Goal: Find specific page/section: Find specific page/section

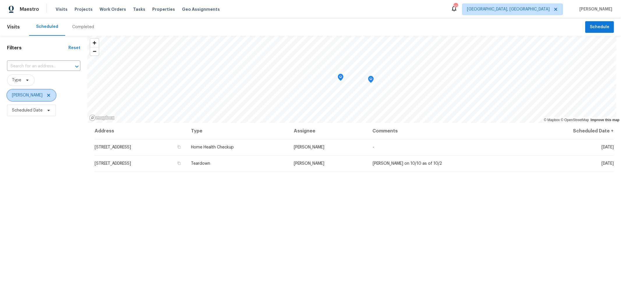
click at [51, 96] on icon at bounding box center [48, 95] width 5 height 5
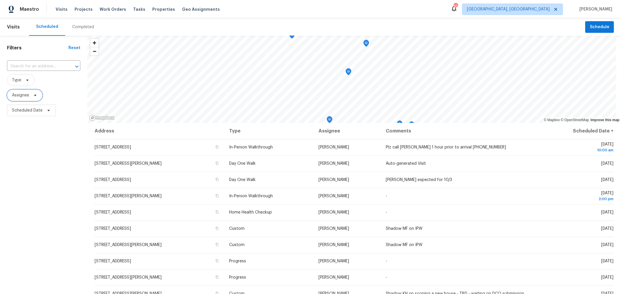
click at [29, 97] on span "Assignee" at bounding box center [20, 96] width 17 height 6
click at [65, 80] on span "Type" at bounding box center [43, 80] width 73 height 12
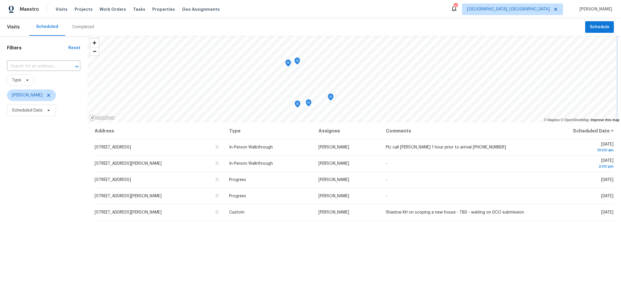
click at [330, 100] on icon "Map marker" at bounding box center [330, 97] width 5 height 7
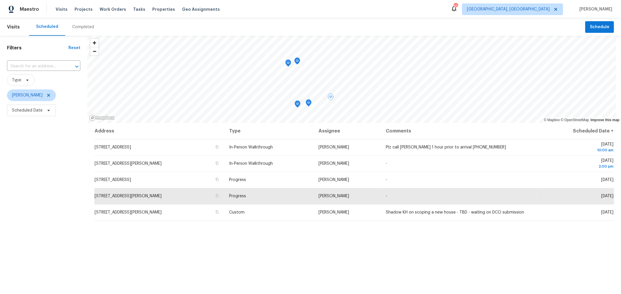
click at [57, 177] on div "Filters Reset ​ Type Michael Foley Scheduled Date" at bounding box center [43, 197] width 87 height 323
